Goal: Share content: Share content

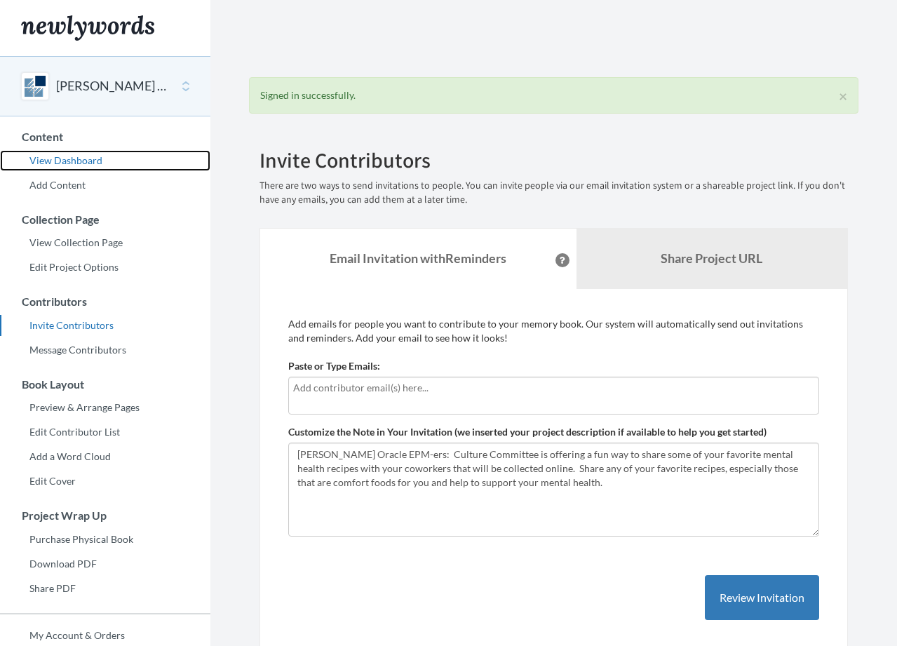
click at [62, 154] on link "View Dashboard" at bounding box center [105, 160] width 210 height 21
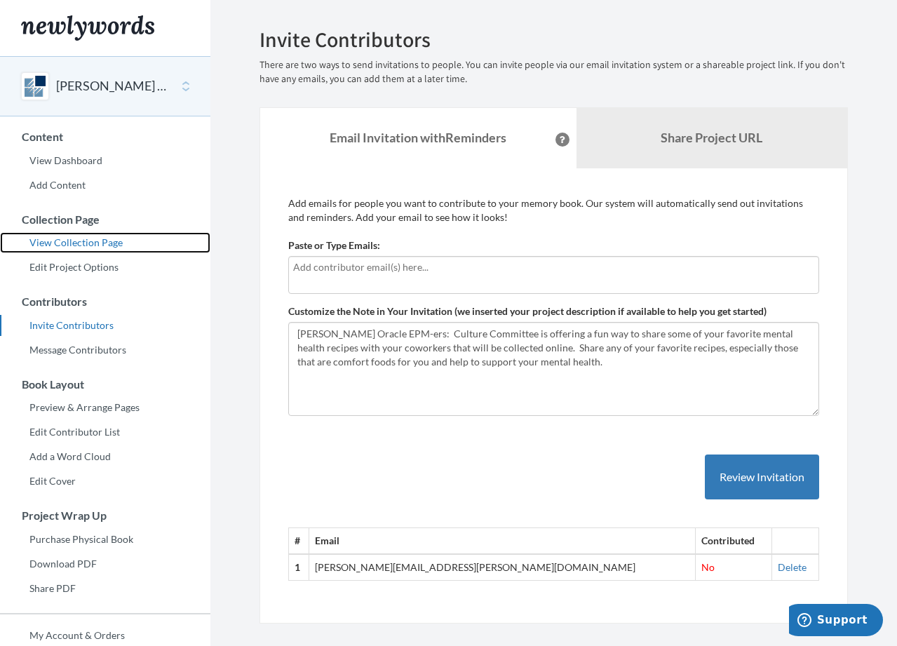
click at [72, 243] on link "View Collection Page" at bounding box center [105, 242] width 210 height 21
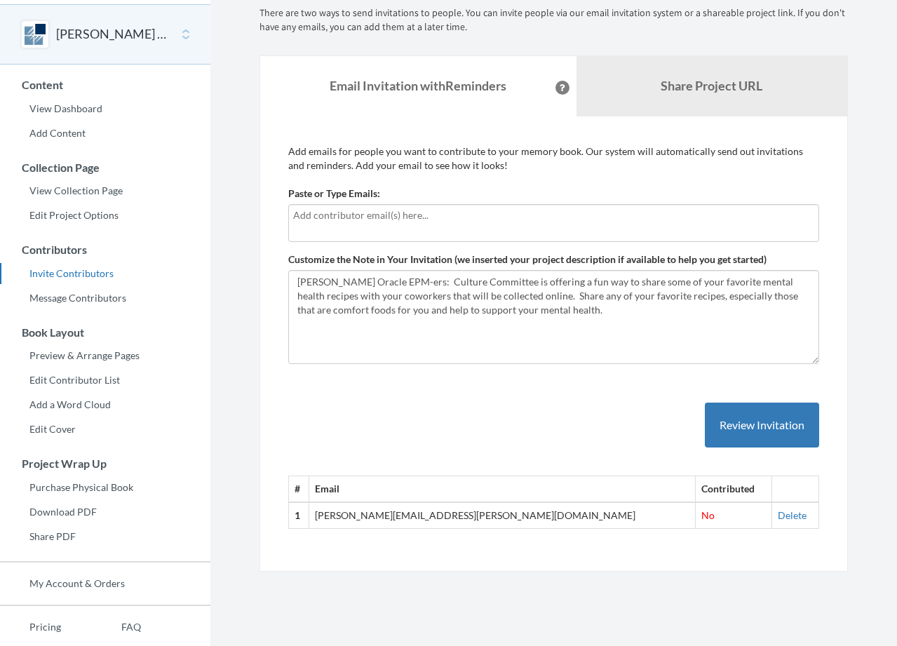
scroll to position [121, 0]
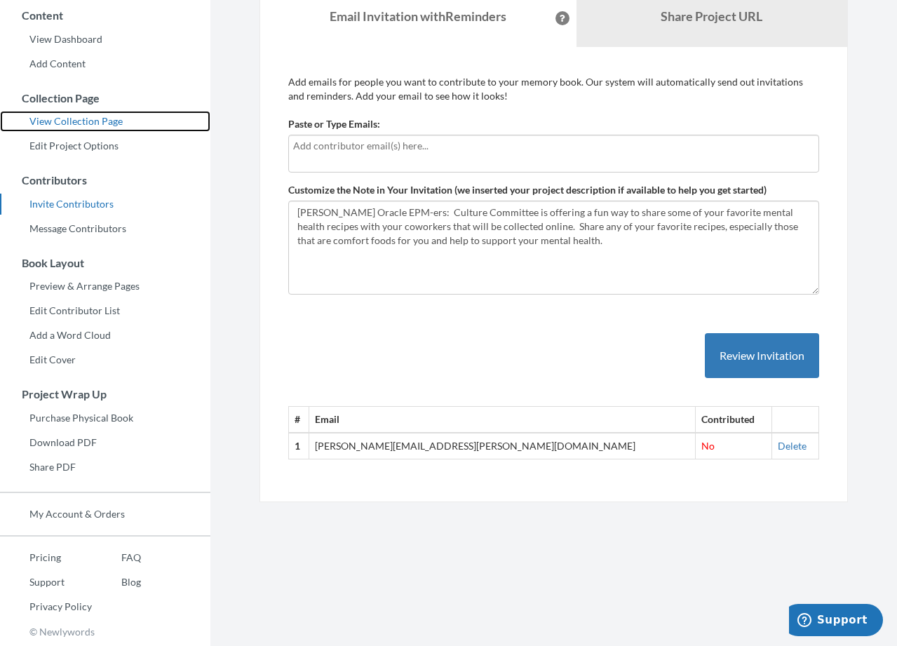
click at [61, 121] on link "View Collection Page" at bounding box center [105, 121] width 210 height 21
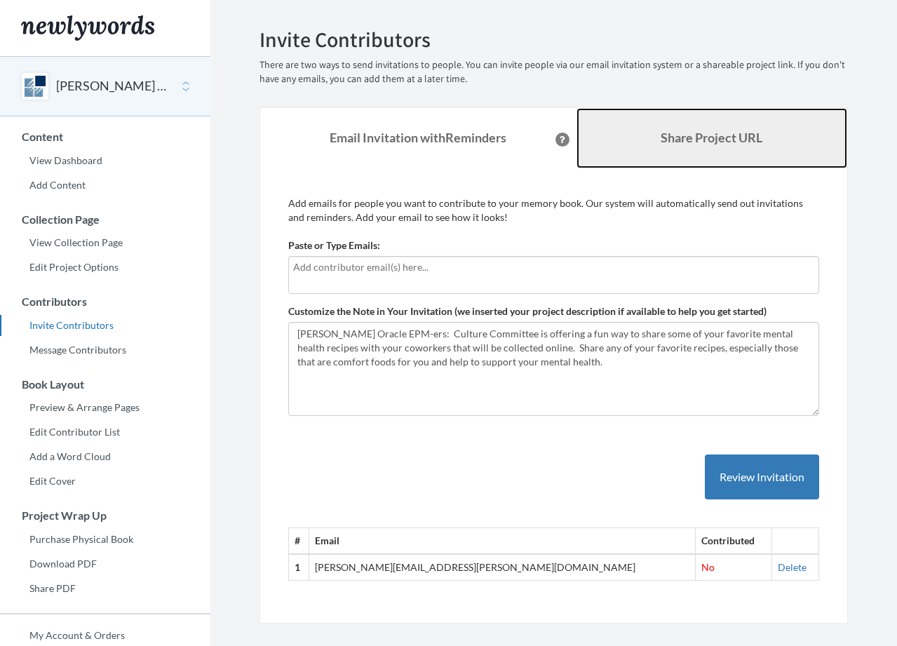
click at [715, 131] on b "Share Project URL" at bounding box center [712, 137] width 102 height 15
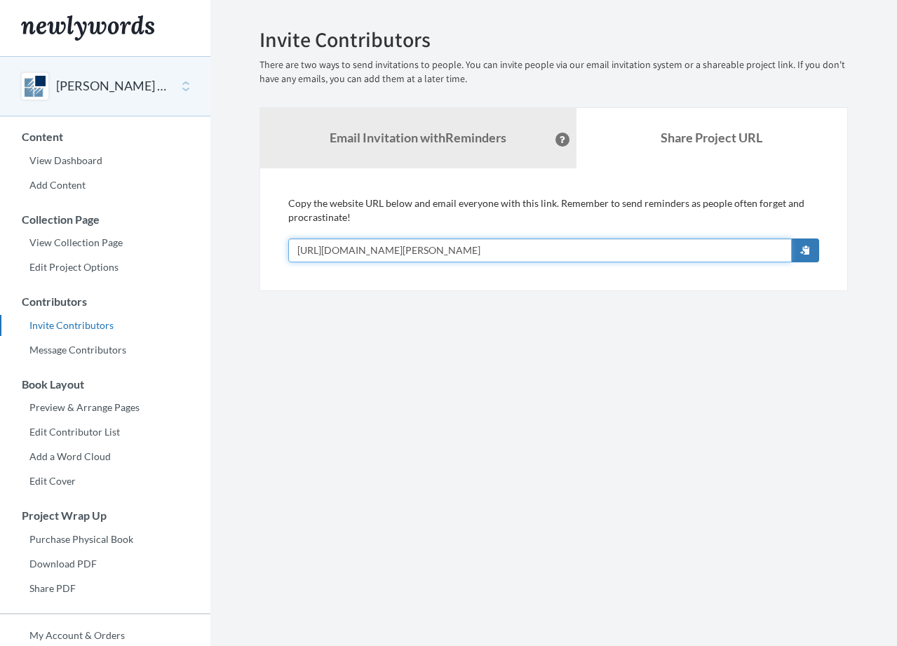
click at [375, 247] on input "[URL][DOMAIN_NAME][PERSON_NAME]" at bounding box center [540, 251] width 504 height 24
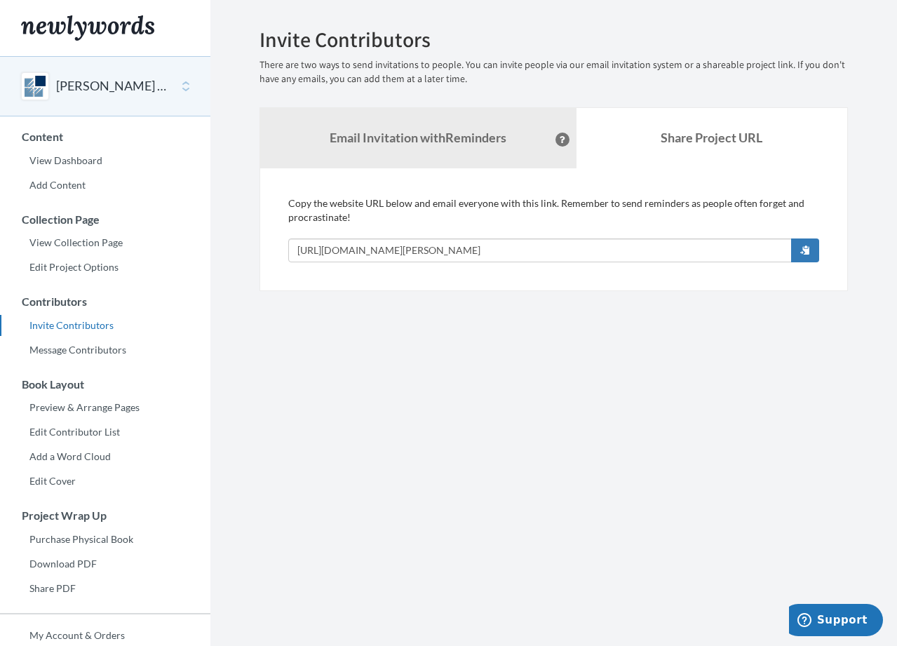
click at [639, 325] on section "Emails have been sent! Invite Contributors There are two ways to send invitatio…" at bounding box center [553, 384] width 687 height 768
click at [44, 158] on link "View Dashboard" at bounding box center [105, 160] width 210 height 21
